Goal: Task Accomplishment & Management: Manage account settings

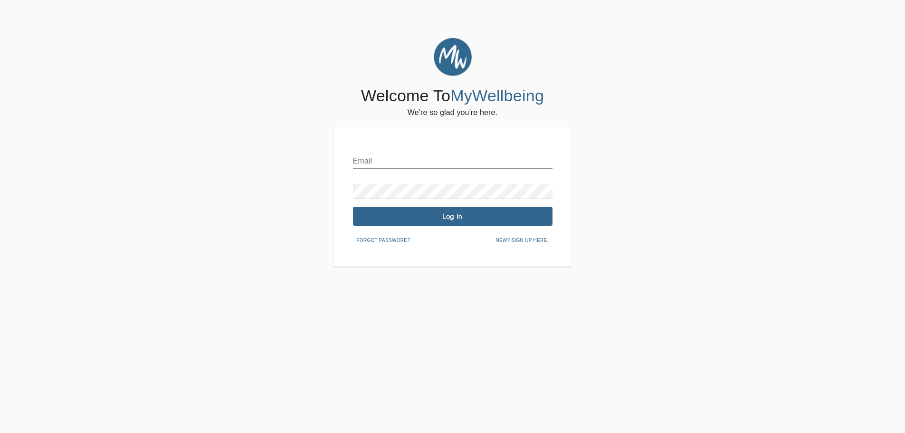
click at [402, 157] on input "text" at bounding box center [453, 160] width 200 height 15
type input "[EMAIL_ADDRESS][DOMAIN_NAME]"
click at [400, 259] on div "Email [EMAIL_ADDRESS][DOMAIN_NAME] Password Log In Forgot password? New? Sign u…" at bounding box center [453, 197] width 238 height 140
click at [410, 217] on span "Log In" at bounding box center [453, 216] width 192 height 9
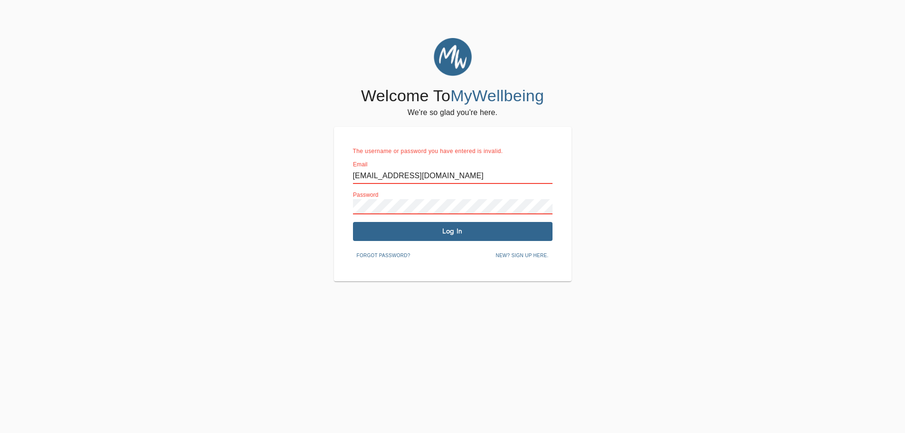
click at [321, 198] on div "Welcome To MyWellbeing We're so glad you're here. The username or password you …" at bounding box center [452, 159] width 900 height 243
click at [439, 233] on span "Log In" at bounding box center [453, 231] width 192 height 9
click at [401, 255] on span "Forgot password?" at bounding box center [384, 255] width 54 height 9
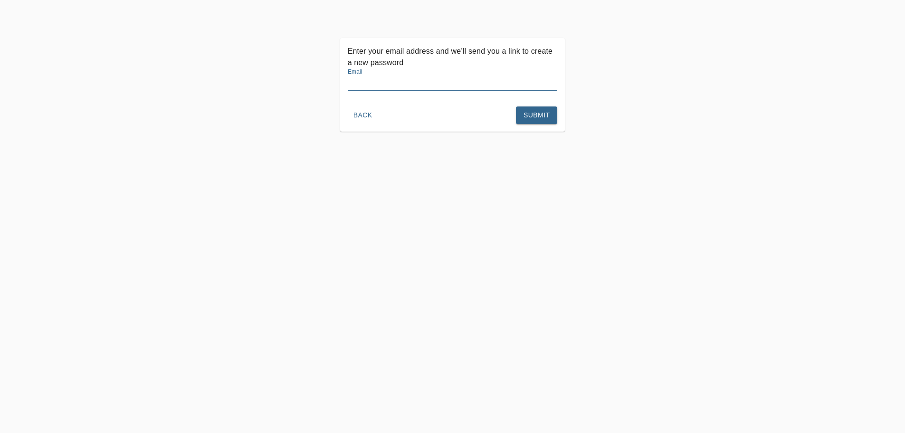
click at [397, 88] on input "text" at bounding box center [453, 83] width 210 height 15
type input "c"
type input "[EMAIL_ADDRESS][DOMAIN_NAME]"
click at [547, 120] on span "Submit" at bounding box center [537, 115] width 26 height 12
